Goal: Task Accomplishment & Management: Manage account settings

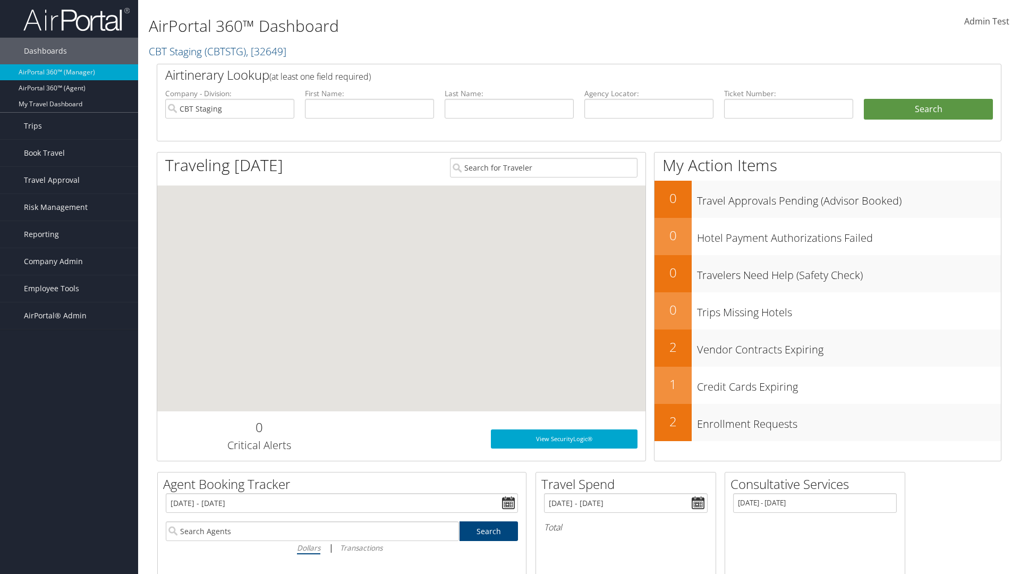
click at [986, 21] on span "Admin Test" at bounding box center [986, 21] width 45 height 12
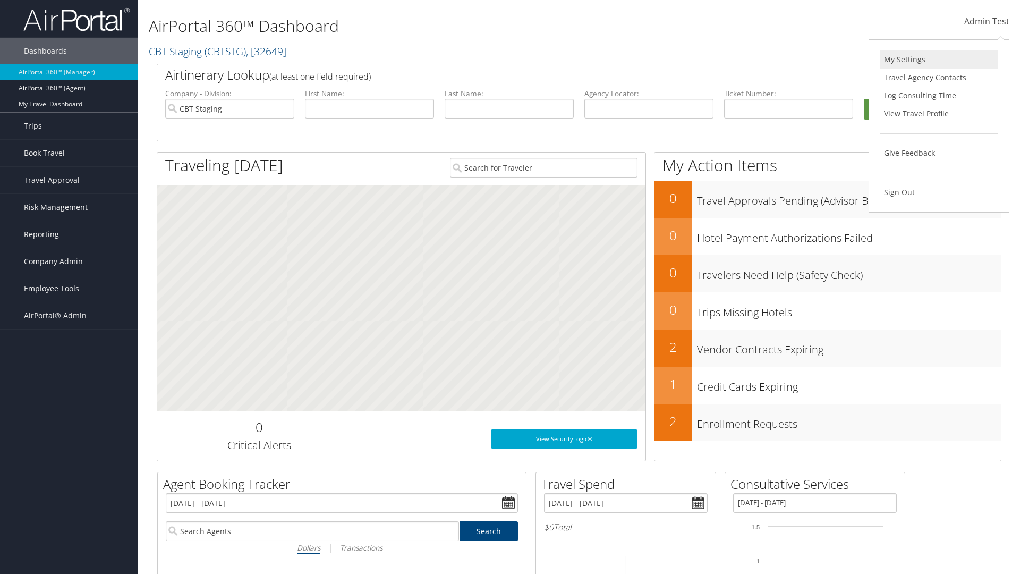
click at [938, 59] on link "My Settings" at bounding box center [938, 59] width 118 height 18
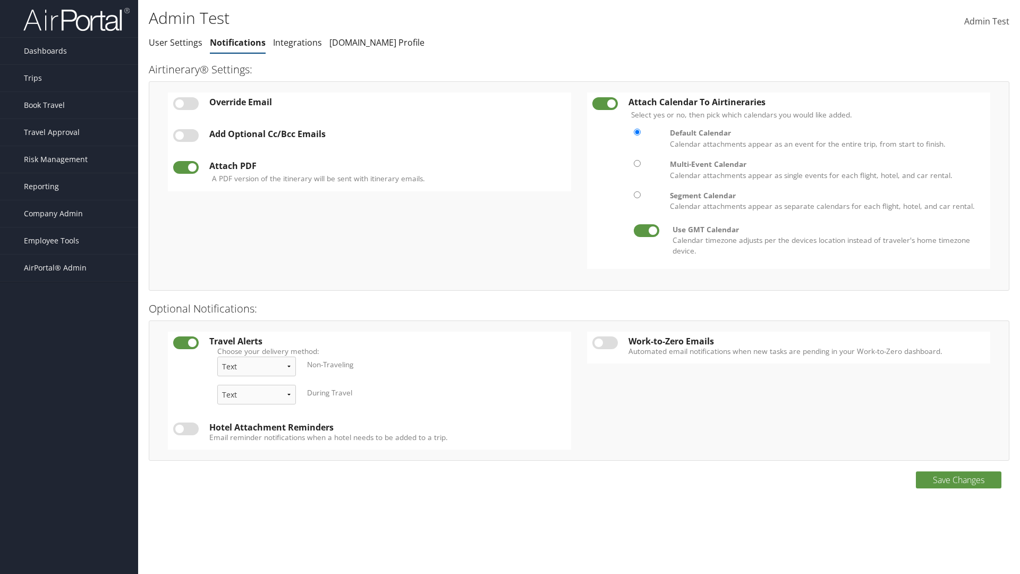
click at [186, 103] on label at bounding box center [185, 103] width 25 height 13
click at [185, 103] on input "checkbox" at bounding box center [181, 105] width 7 height 7
checkbox input "true"
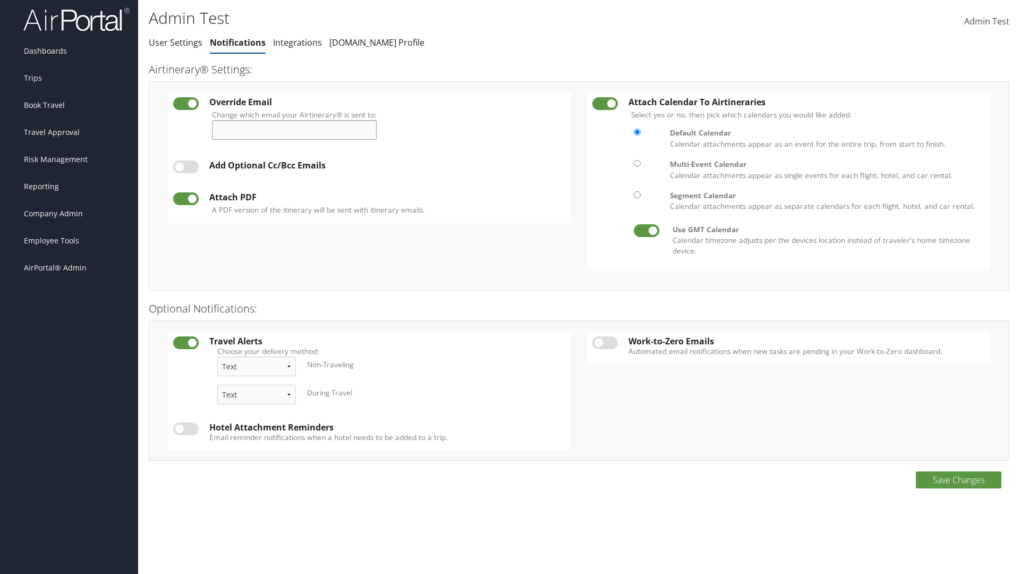
click at [298, 130] on input "Change which email your Airtinerary® is sent to:" at bounding box center [294, 130] width 165 height 20
type input "admin.test@cbtravel.com"
click at [186, 167] on label at bounding box center [185, 166] width 25 height 13
click at [185, 167] on input "checkbox" at bounding box center [181, 168] width 7 height 7
checkbox input "true"
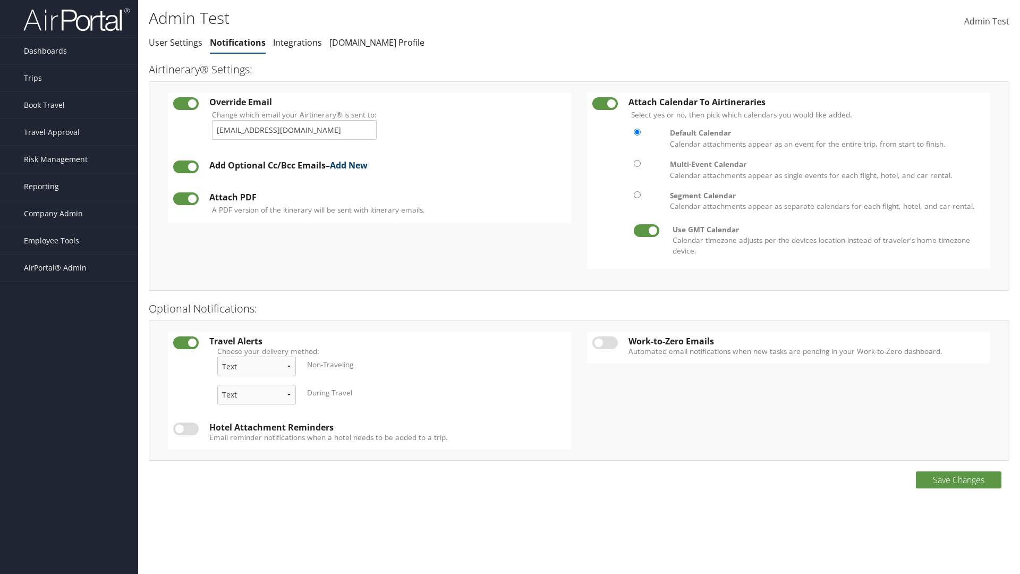
click at [353, 165] on link "Add New" at bounding box center [349, 165] width 38 height 12
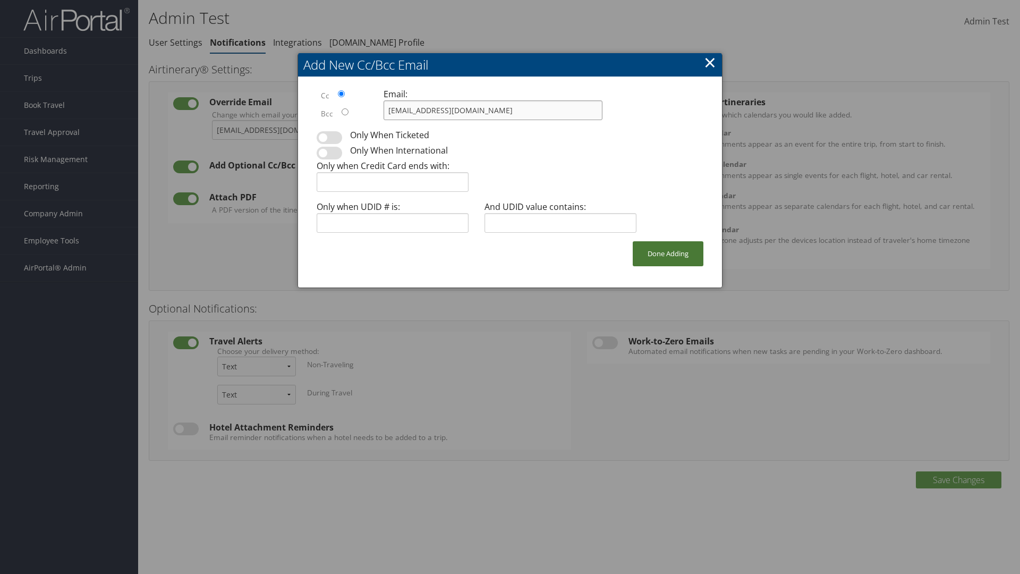
type input "admin.test@cbtravel.com"
click at [668, 253] on button "Done Adding" at bounding box center [668, 253] width 71 height 25
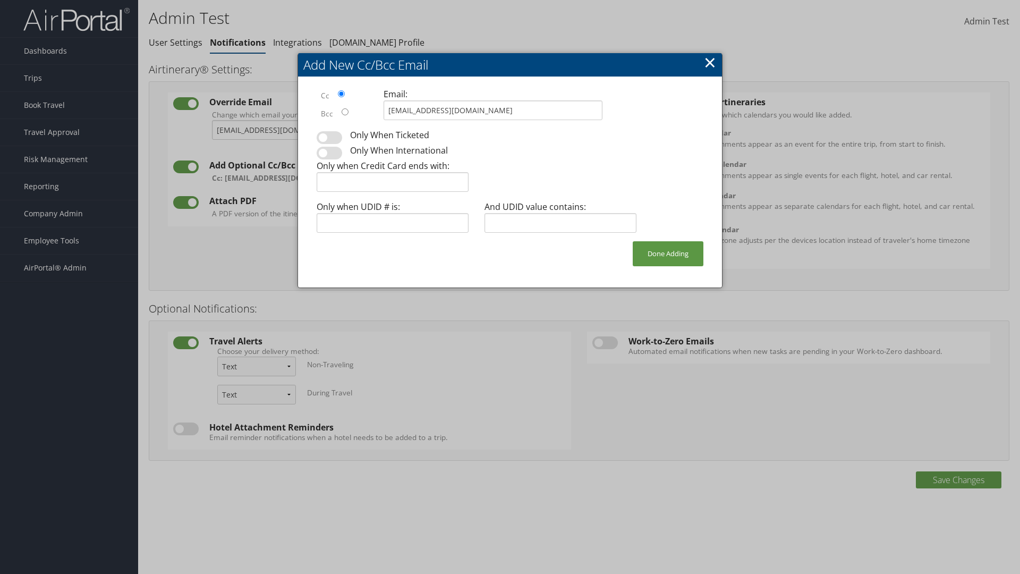
click at [186, 202] on label at bounding box center [185, 202] width 25 height 13
click at [185, 202] on input "checkbox" at bounding box center [181, 204] width 7 height 7
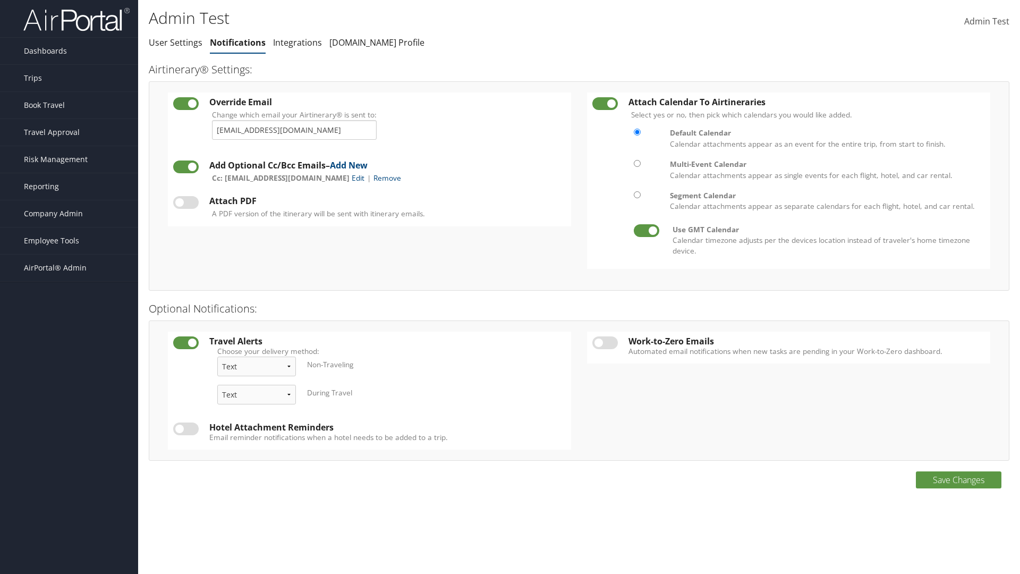
click at [186, 202] on label at bounding box center [185, 202] width 25 height 13
click at [185, 202] on input "checkbox" at bounding box center [181, 204] width 7 height 7
checkbox input "true"
click at [605, 103] on label at bounding box center [604, 103] width 25 height 13
click at [604, 103] on input "checkbox" at bounding box center [600, 105] width 7 height 7
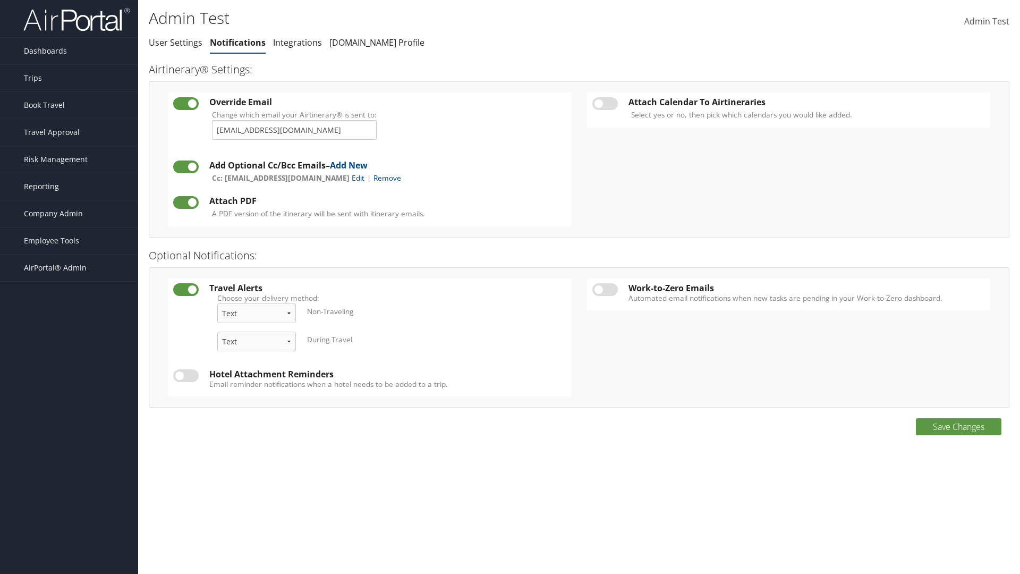
click at [605, 103] on label at bounding box center [604, 103] width 25 height 13
click at [604, 103] on input "checkbox" at bounding box center [600, 105] width 7 height 7
checkbox input "true"
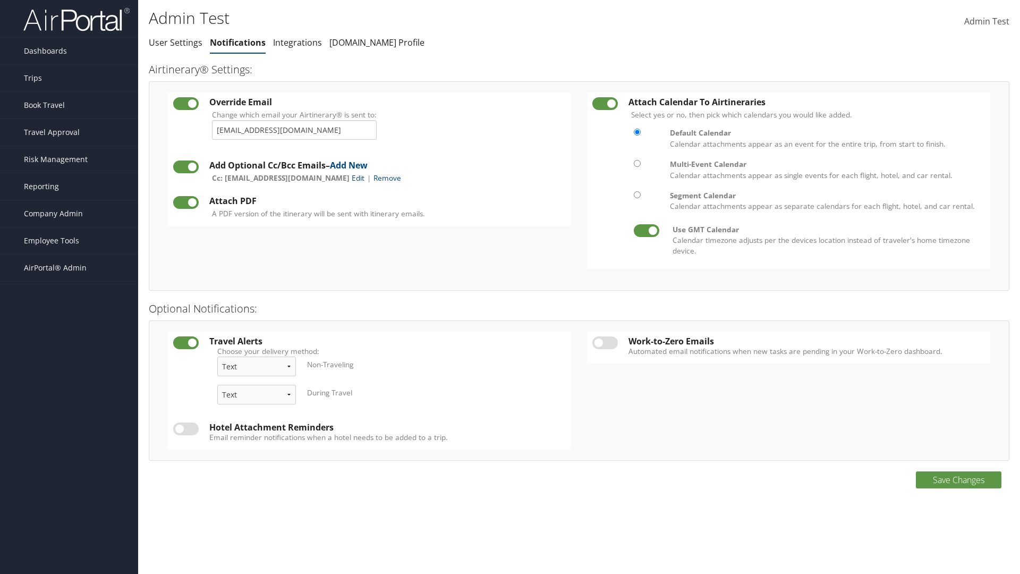
click at [605, 342] on label at bounding box center [604, 342] width 25 height 13
click at [604, 342] on input "checkbox" at bounding box center [600, 344] width 7 height 7
click at [605, 342] on label at bounding box center [604, 342] width 25 height 13
click at [604, 342] on input "checkbox" at bounding box center [600, 344] width 7 height 7
checkbox input "false"
